Goal: Information Seeking & Learning: Find specific fact

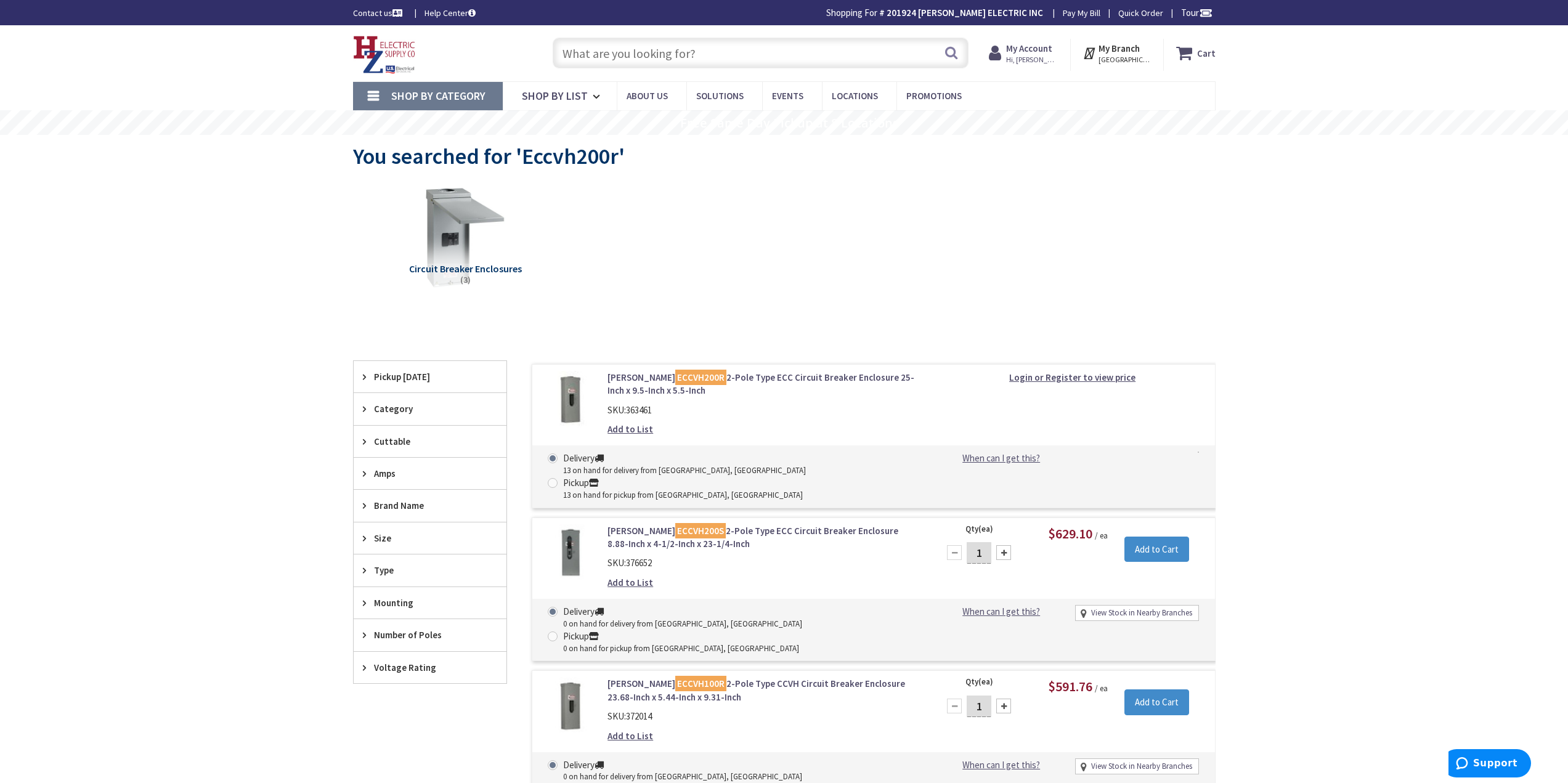
click at [653, 55] on input "text" at bounding box center [760, 53] width 416 height 30
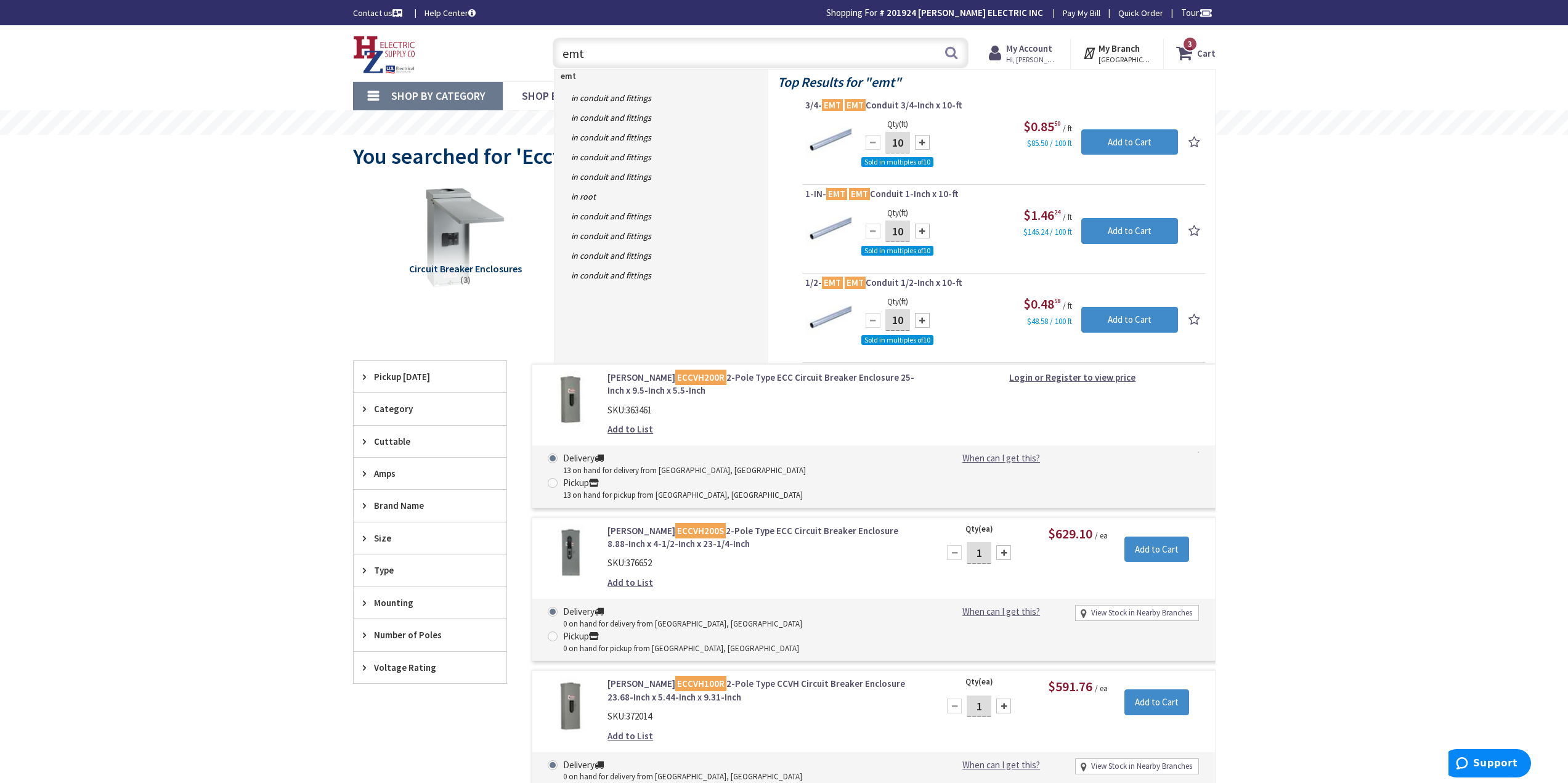
click at [625, 58] on input "emt" at bounding box center [760, 53] width 416 height 30
click at [562, 59] on input "emt" at bounding box center [760, 53] width 416 height 30
type input "3/4 emt"
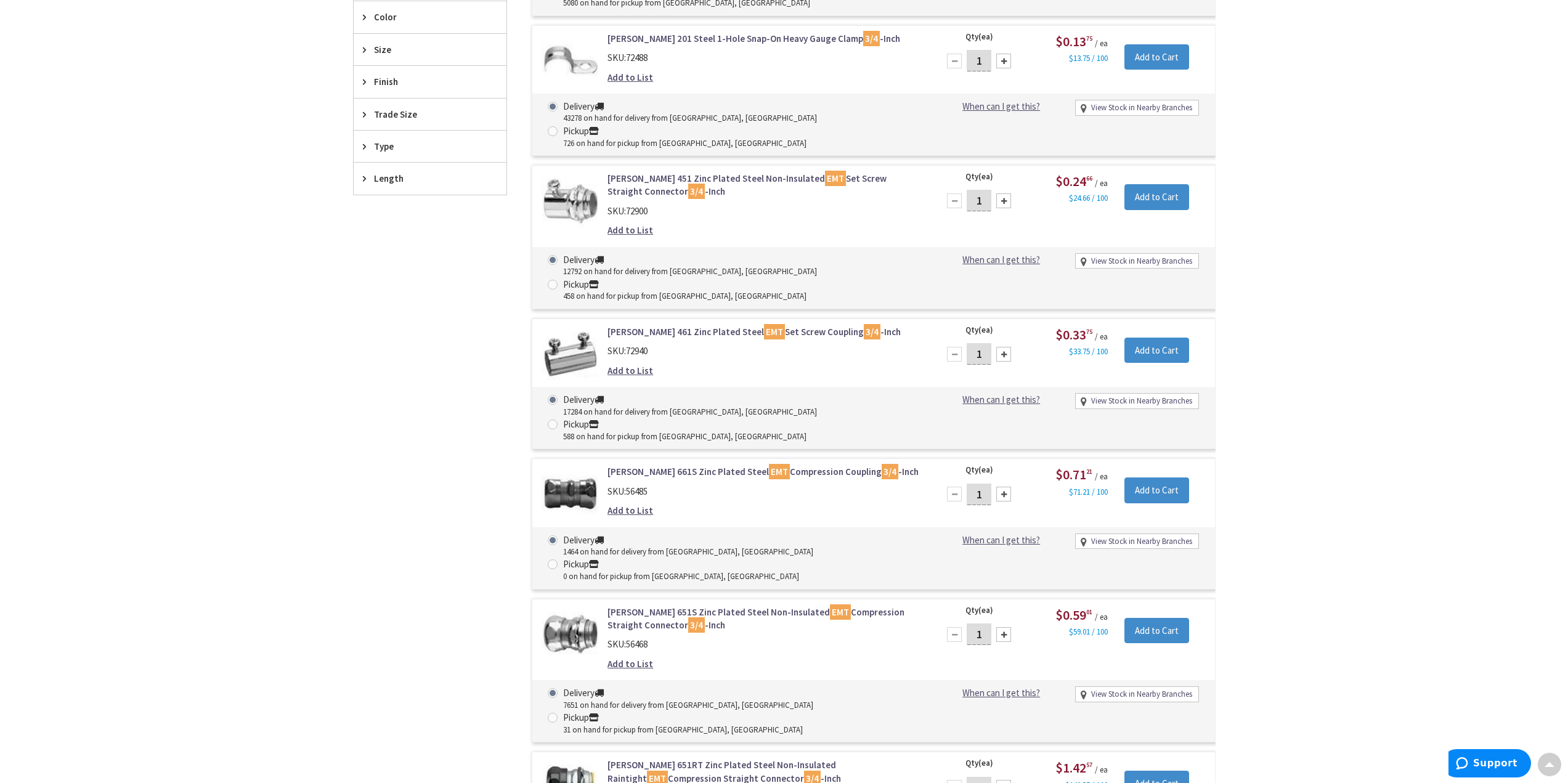
scroll to position [371, 0]
